Goal: Contribute content: Add original content to the website for others to see

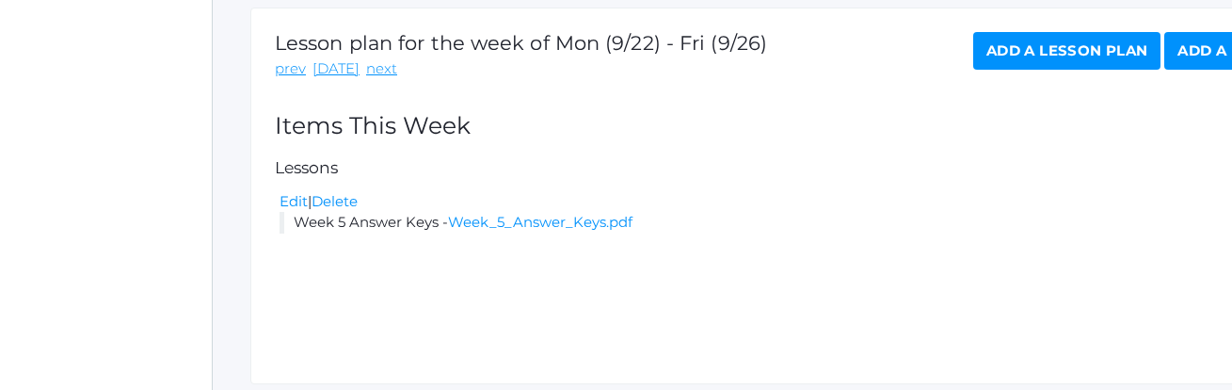
scroll to position [358, 0]
click at [999, 56] on link "Add a Lesson Plan" at bounding box center [1066, 52] width 187 height 38
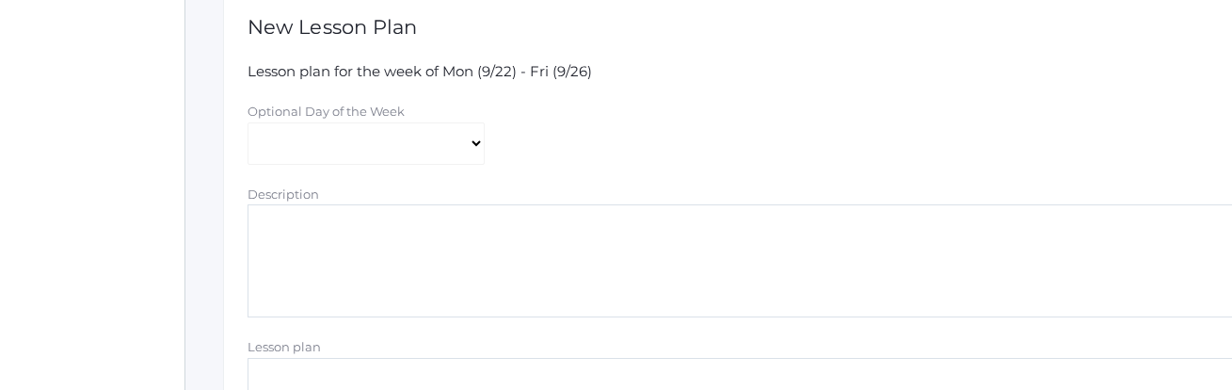
scroll to position [378, 27]
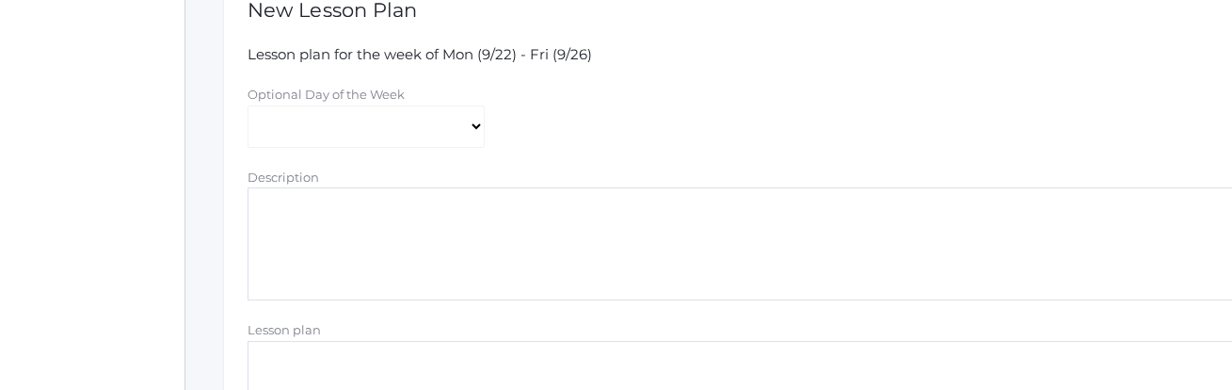
click at [460, 218] on textarea "Description" at bounding box center [749, 243] width 1005 height 113
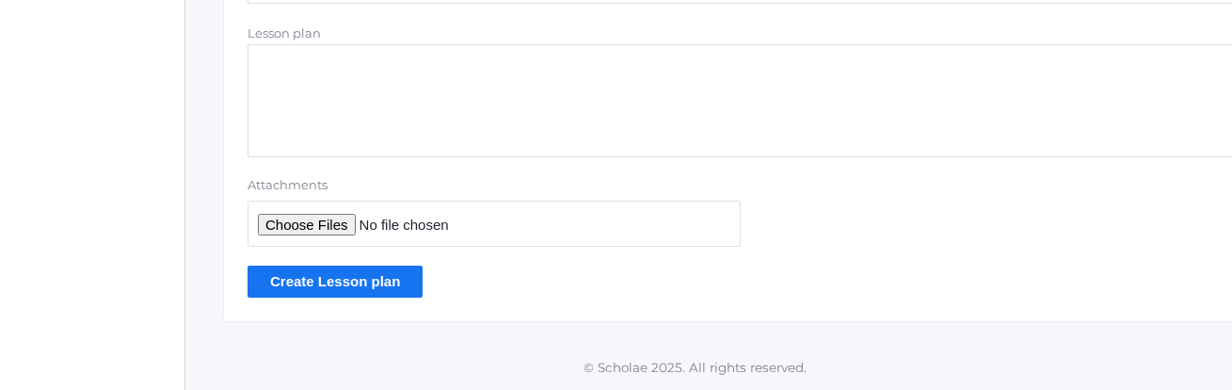
type textarea "Week 5 Hybrid Lesson Plans"
type input "C:\fakepath\Final Hybrid Lessons Week 5.pdf"
click at [320, 278] on input "Create Lesson plan" at bounding box center [334, 280] width 175 height 31
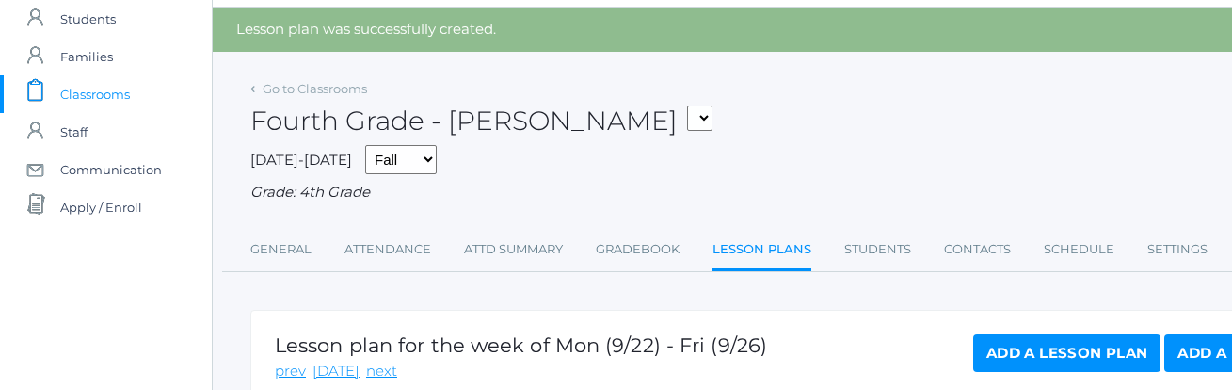
scroll to position [67, 0]
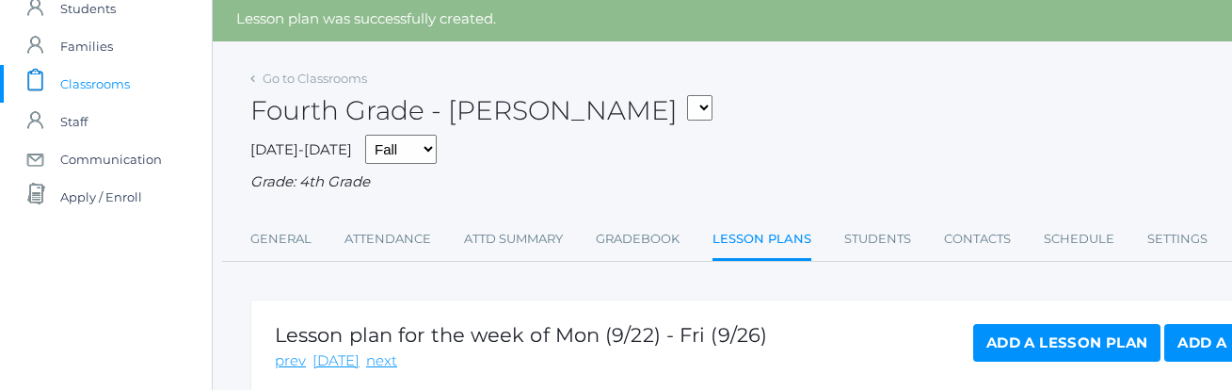
click at [87, 81] on span "Classrooms" at bounding box center [95, 84] width 70 height 38
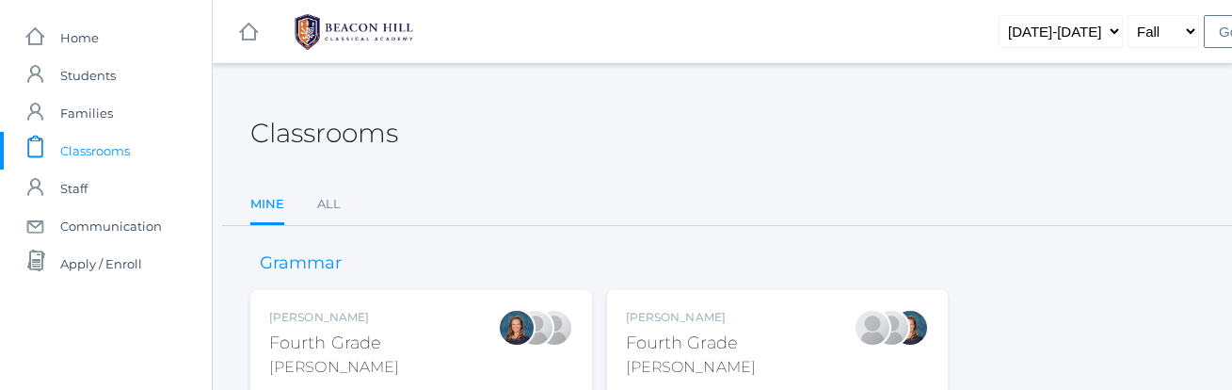
click at [402, 316] on div "Ellie Bradley Fourth Grade Bradley Grade: 4th Grade 04LA" at bounding box center [421, 360] width 304 height 103
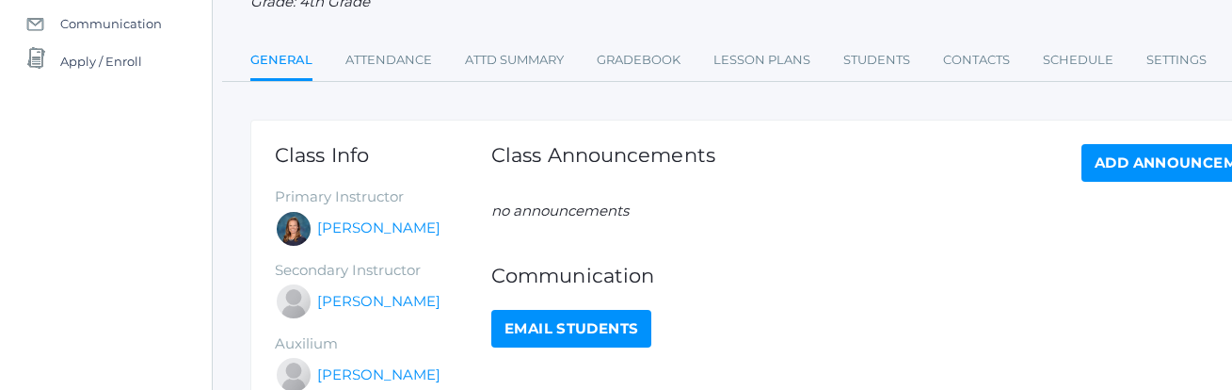
scroll to position [204, 0]
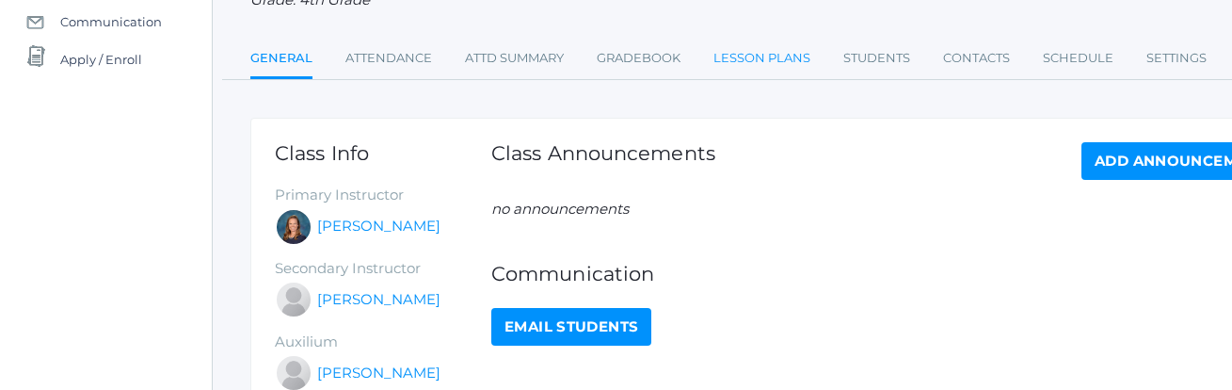
click at [786, 54] on link "Lesson Plans" at bounding box center [761, 59] width 97 height 38
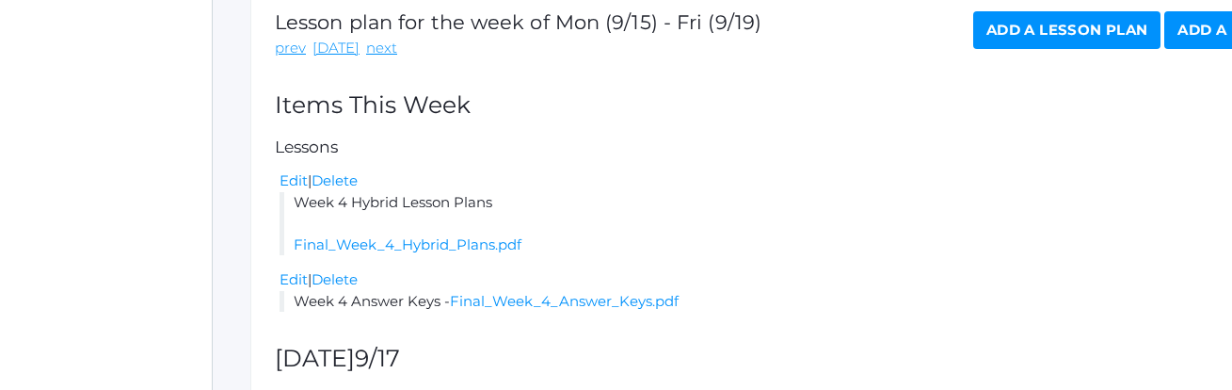
scroll to position [333, 0]
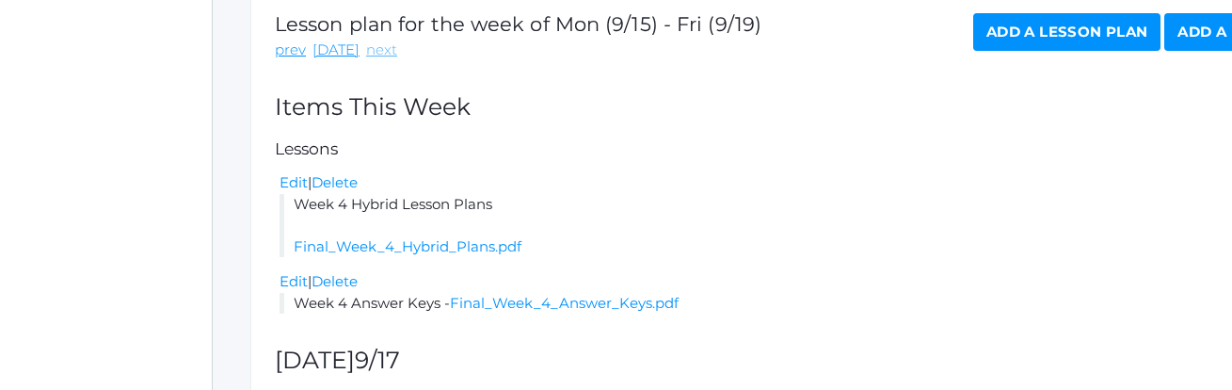
click at [366, 51] on link "next" at bounding box center [381, 51] width 31 height 22
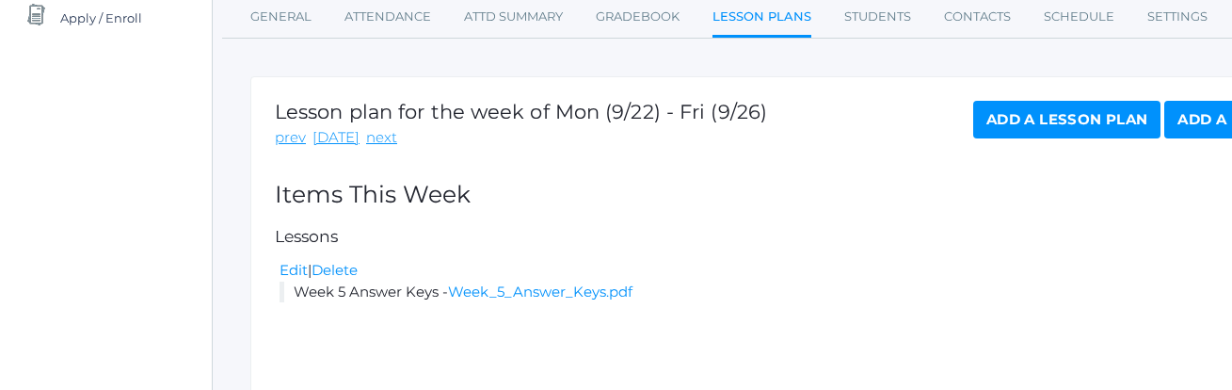
scroll to position [244, 0]
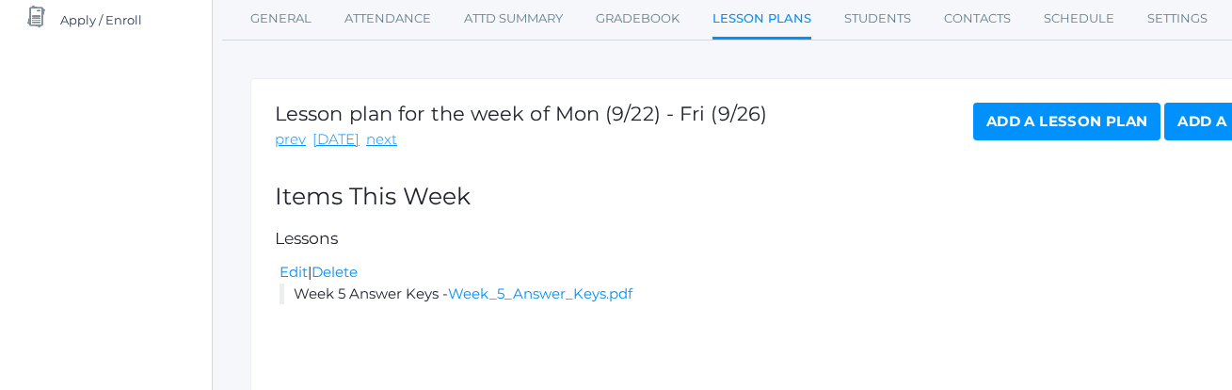
click at [1096, 116] on link "Add a Lesson Plan" at bounding box center [1066, 122] width 187 height 38
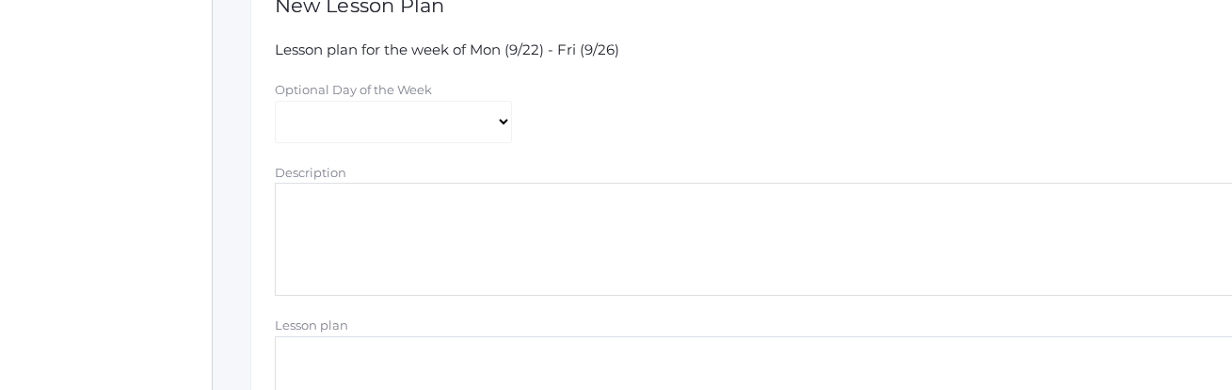
scroll to position [386, 0]
click at [462, 319] on div "Lesson plan" at bounding box center [777, 322] width 1005 height 22
click at [462, 238] on textarea "Description" at bounding box center [777, 236] width 1005 height 113
type textarea "Week 5 Hybrid Lesson Plans"
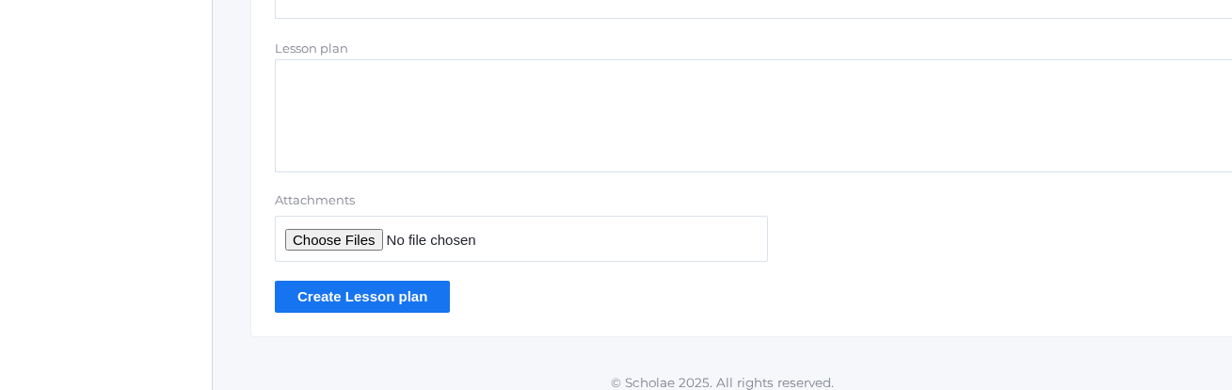
scroll to position [675, 0]
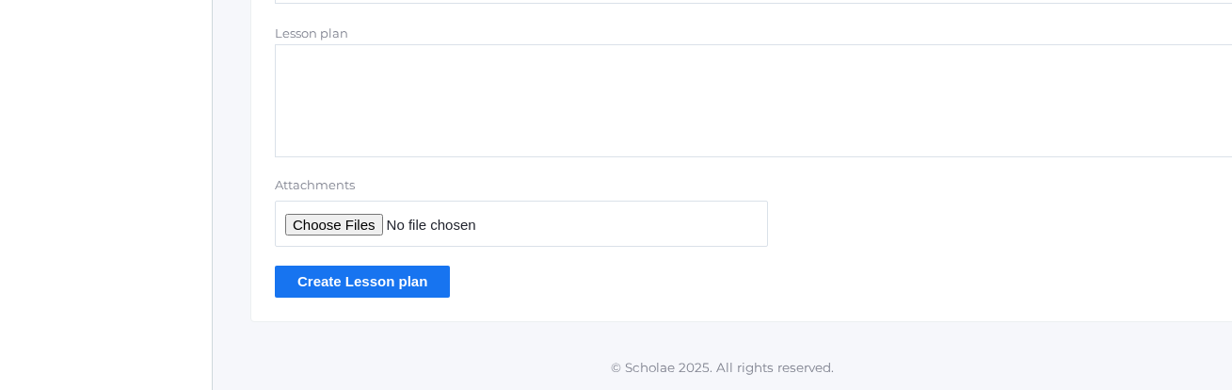
type input "C:\fakepath\Final Hybrid Lessons Week 5.pdf"
type textarea "Week 5 Hybrid Lesson Plans"
click at [381, 281] on input "Create Lesson plan" at bounding box center [362, 280] width 175 height 31
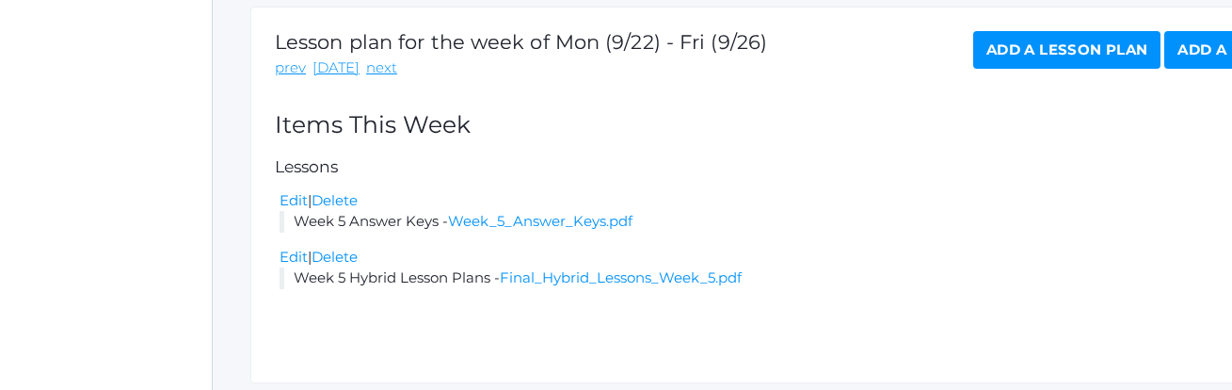
scroll to position [421, 0]
